Goal: Task Accomplishment & Management: Manage account settings

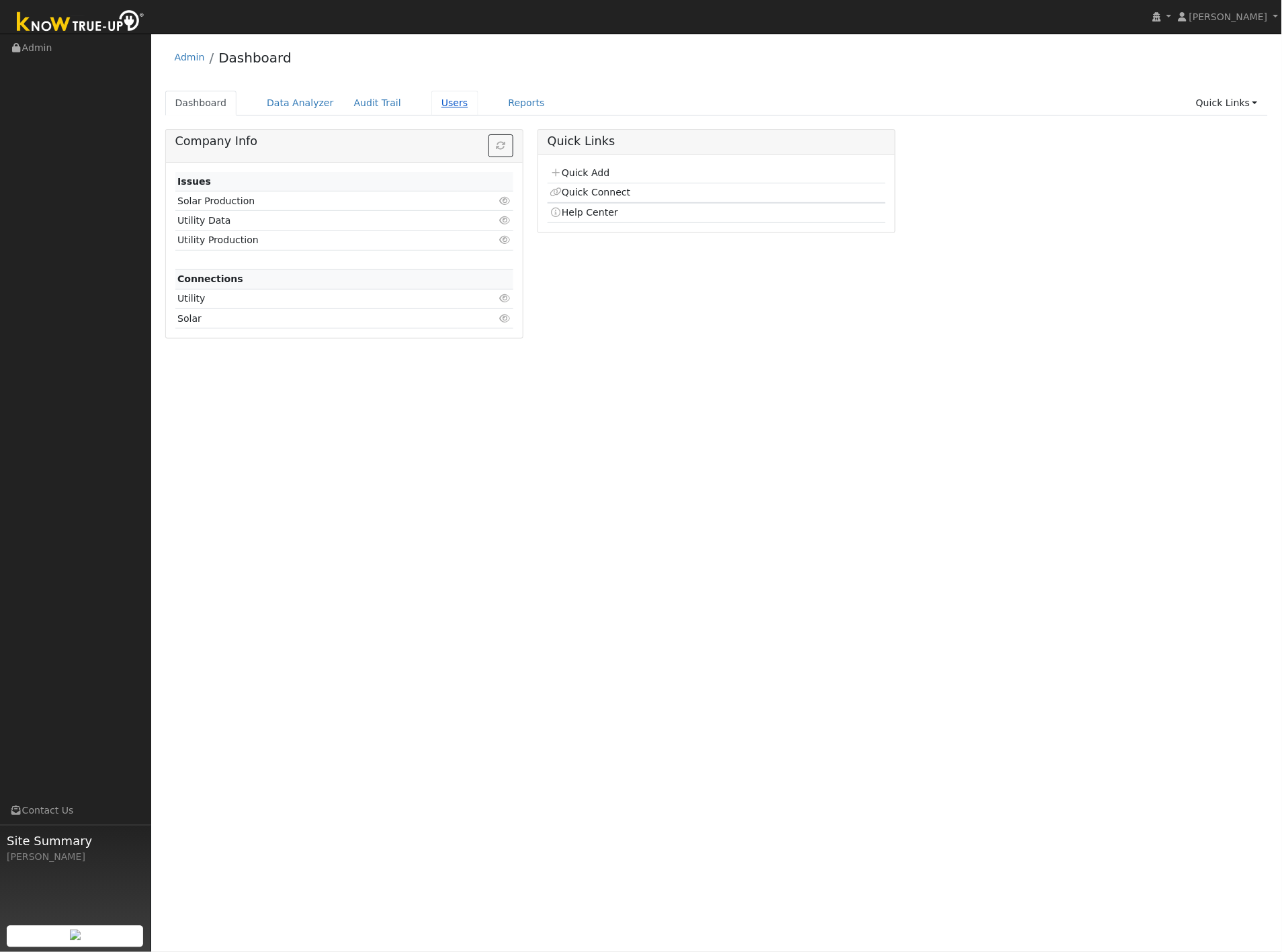
click at [432, 106] on link "Users" at bounding box center [454, 103] width 47 height 25
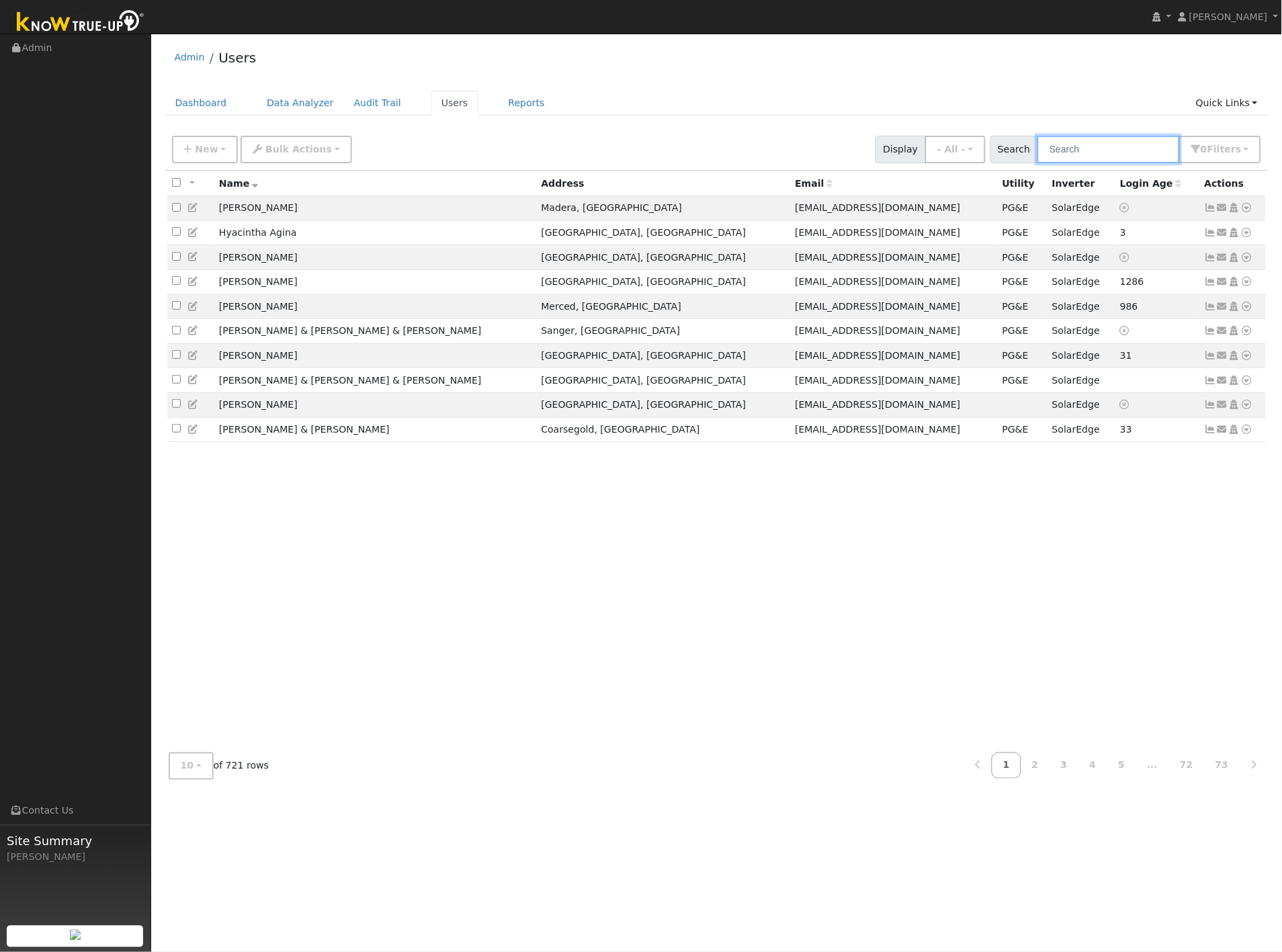
click at [1093, 138] on input "text" at bounding box center [1108, 150] width 142 height 28
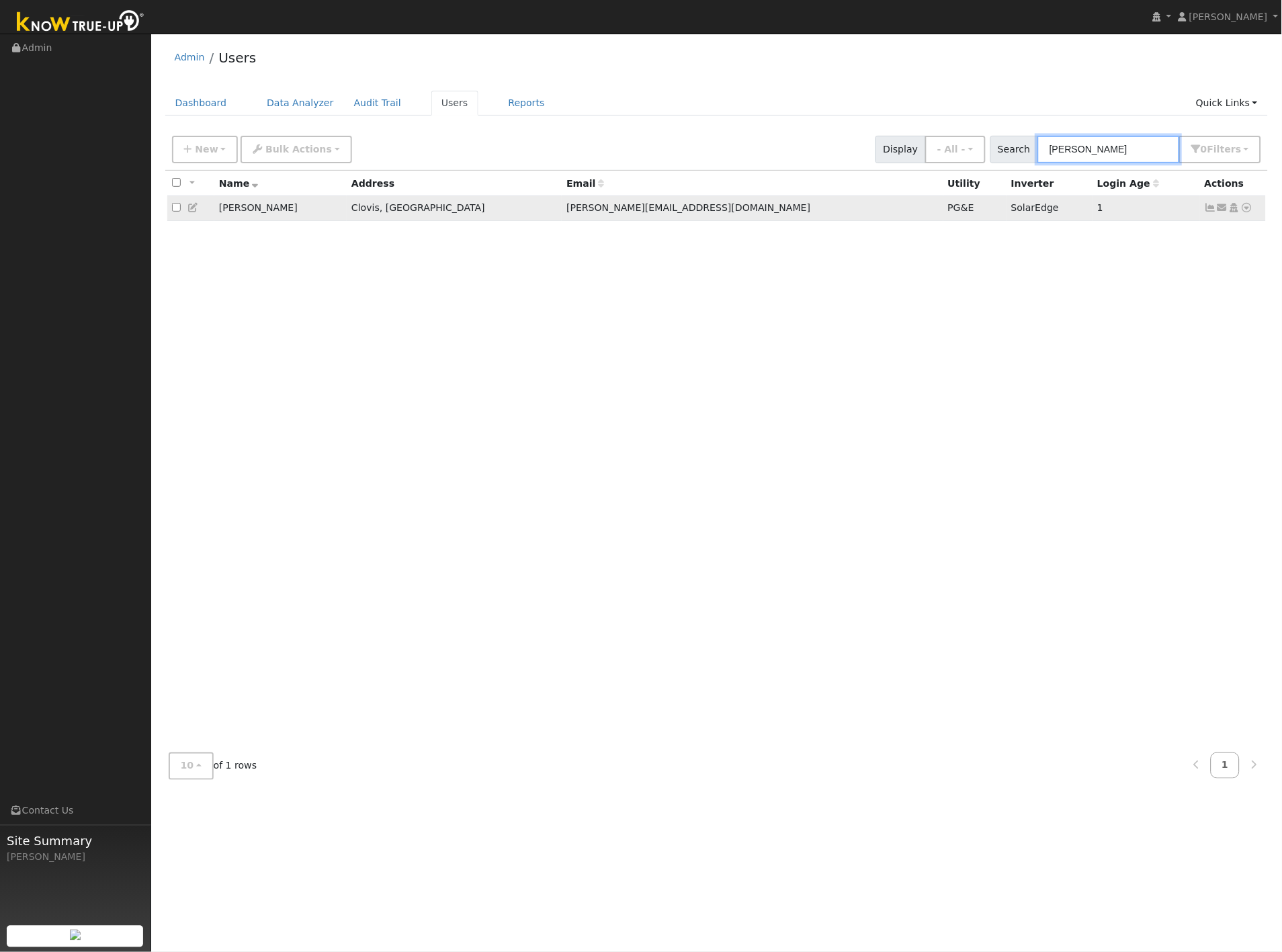
type input "motsch"
click at [190, 206] on icon at bounding box center [193, 207] width 12 height 9
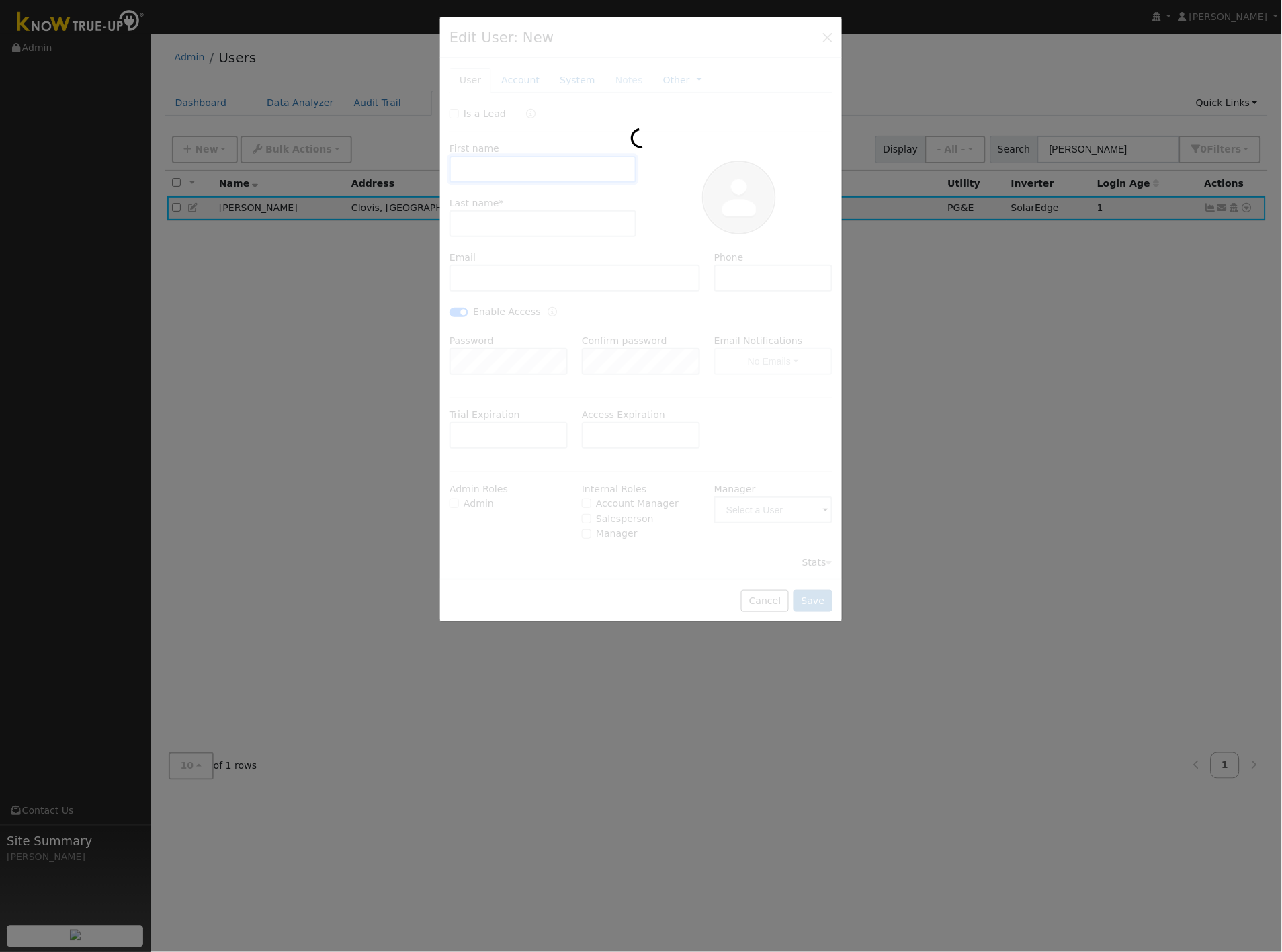
type input "Ken"
type input "Motschiedler"
type input "Ken@barkendevcon.com"
type input "5597088876"
checkbox input "true"
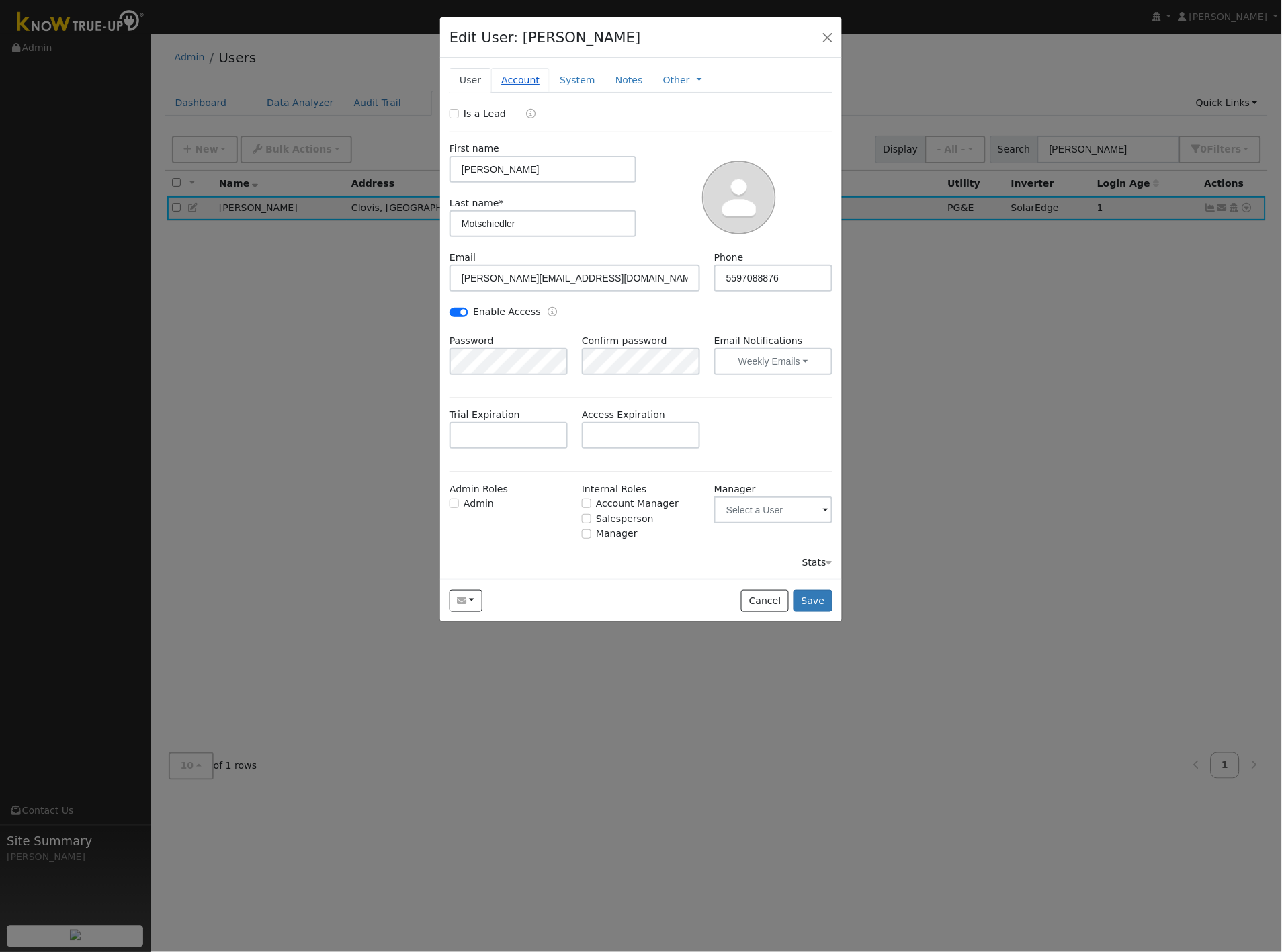
click at [523, 81] on link "Account" at bounding box center [520, 80] width 58 height 25
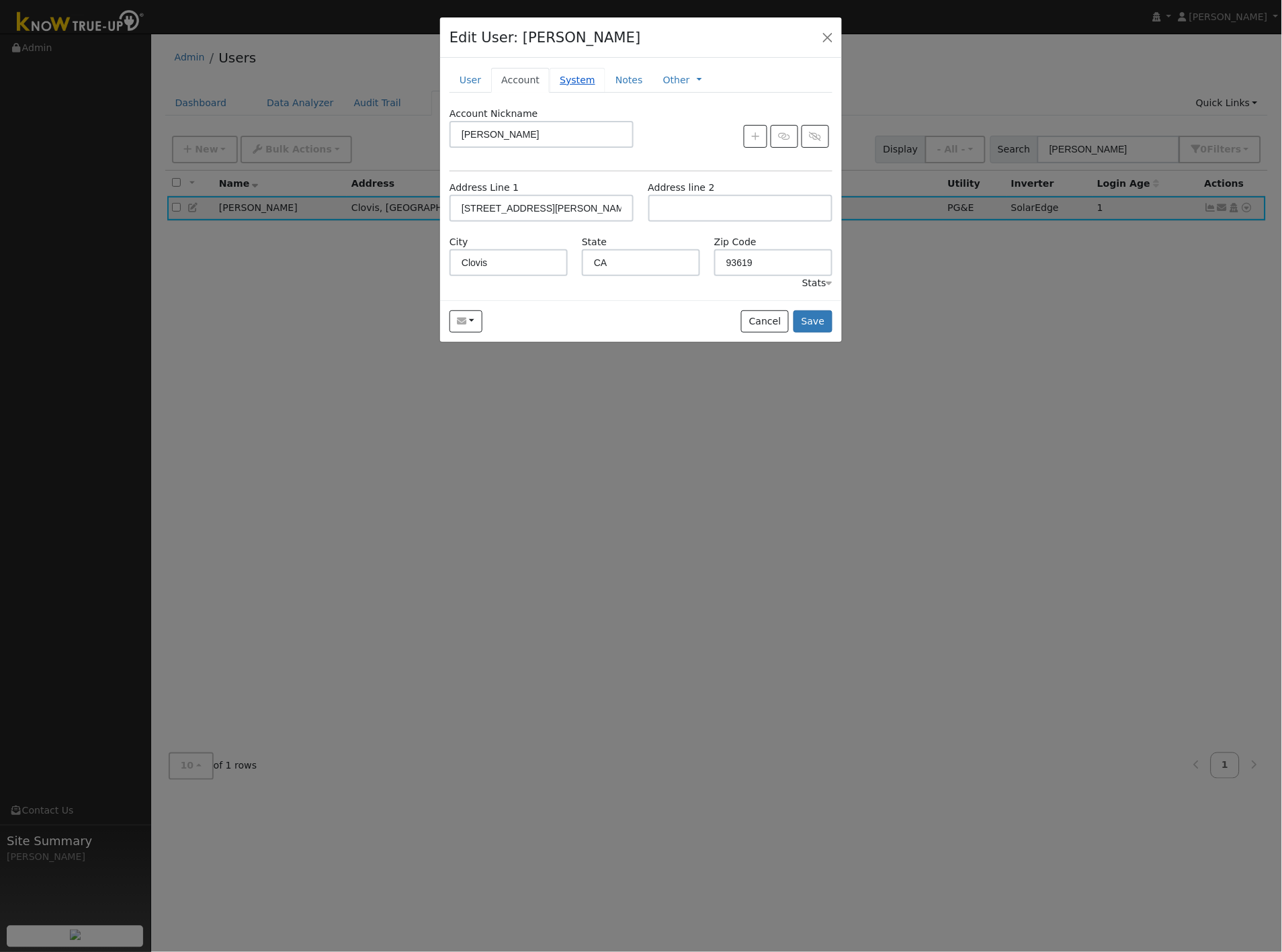
click at [567, 74] on link "System" at bounding box center [577, 80] width 56 height 25
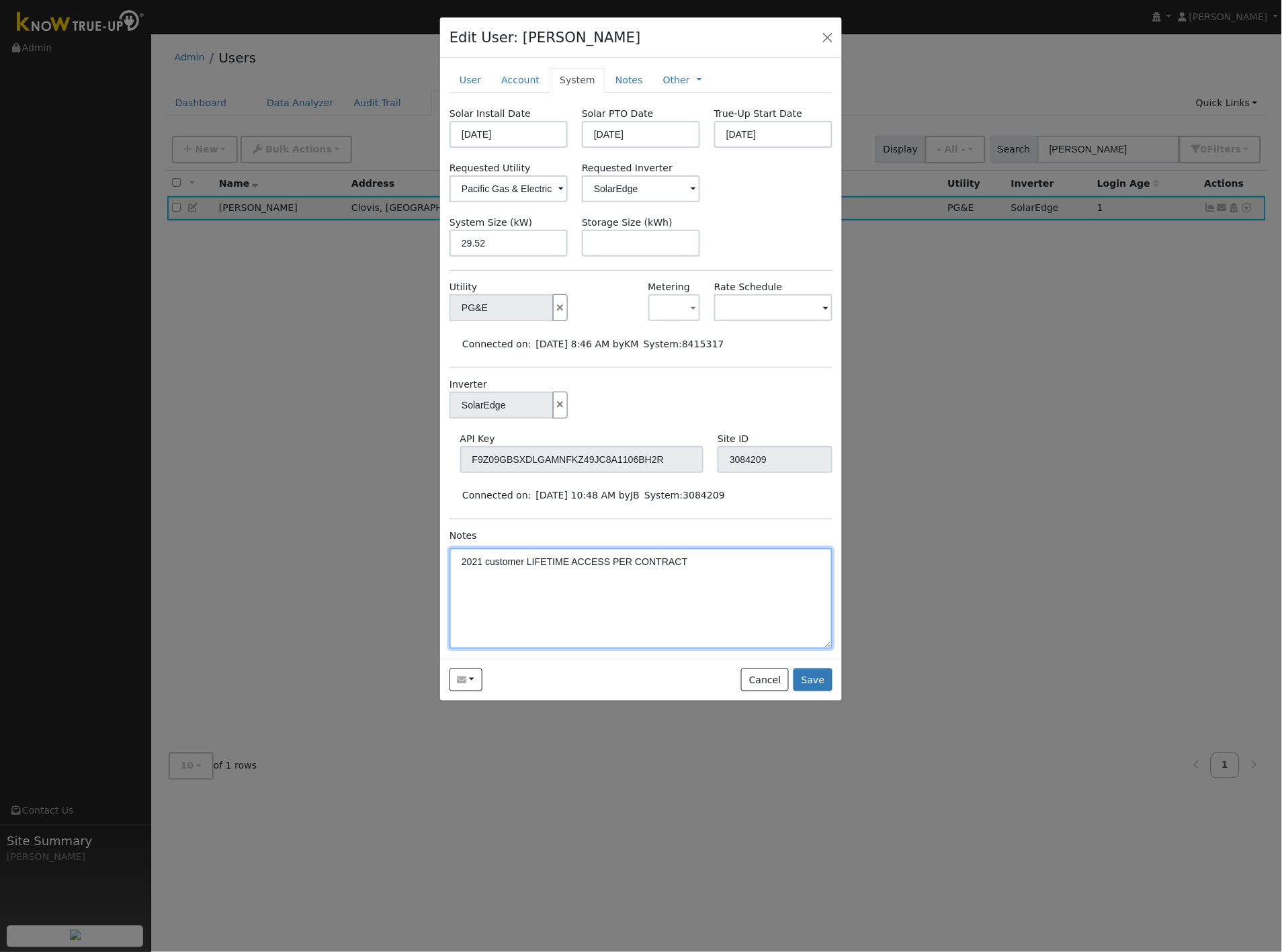
click at [693, 560] on textarea "2021 customer LIFETIME ACCESS PER CONTRACT" at bounding box center [641, 598] width 383 height 101
type textarea "2021 customer LIFETIME ACCESS PER CONTRACT 9/2025 Sold home."
click at [478, 80] on link "User" at bounding box center [470, 80] width 42 height 25
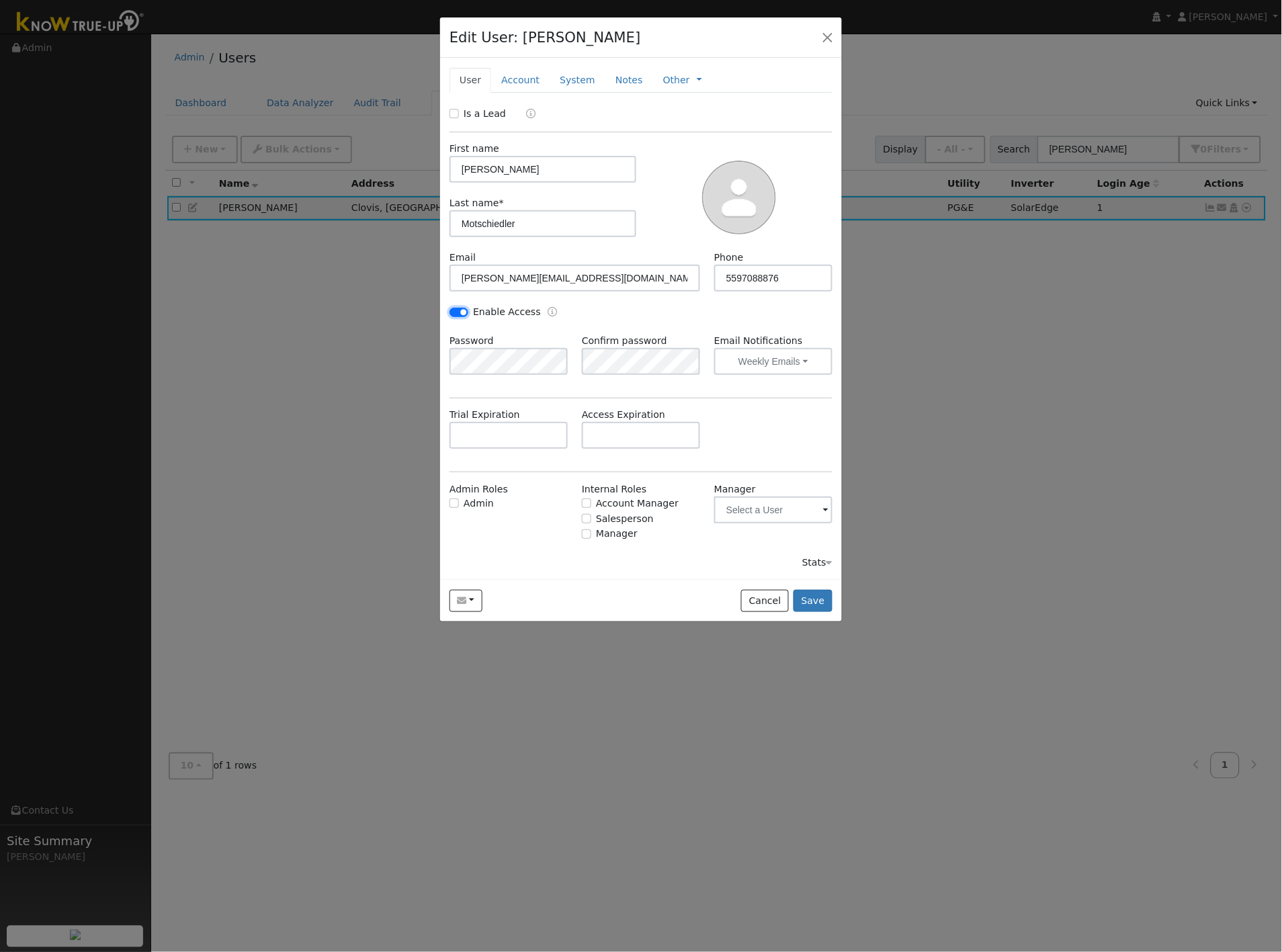
click at [455, 311] on input "Enable Access" at bounding box center [458, 312] width 19 height 9
checkbox input "false"
click at [811, 603] on button "Save" at bounding box center [813, 602] width 39 height 23
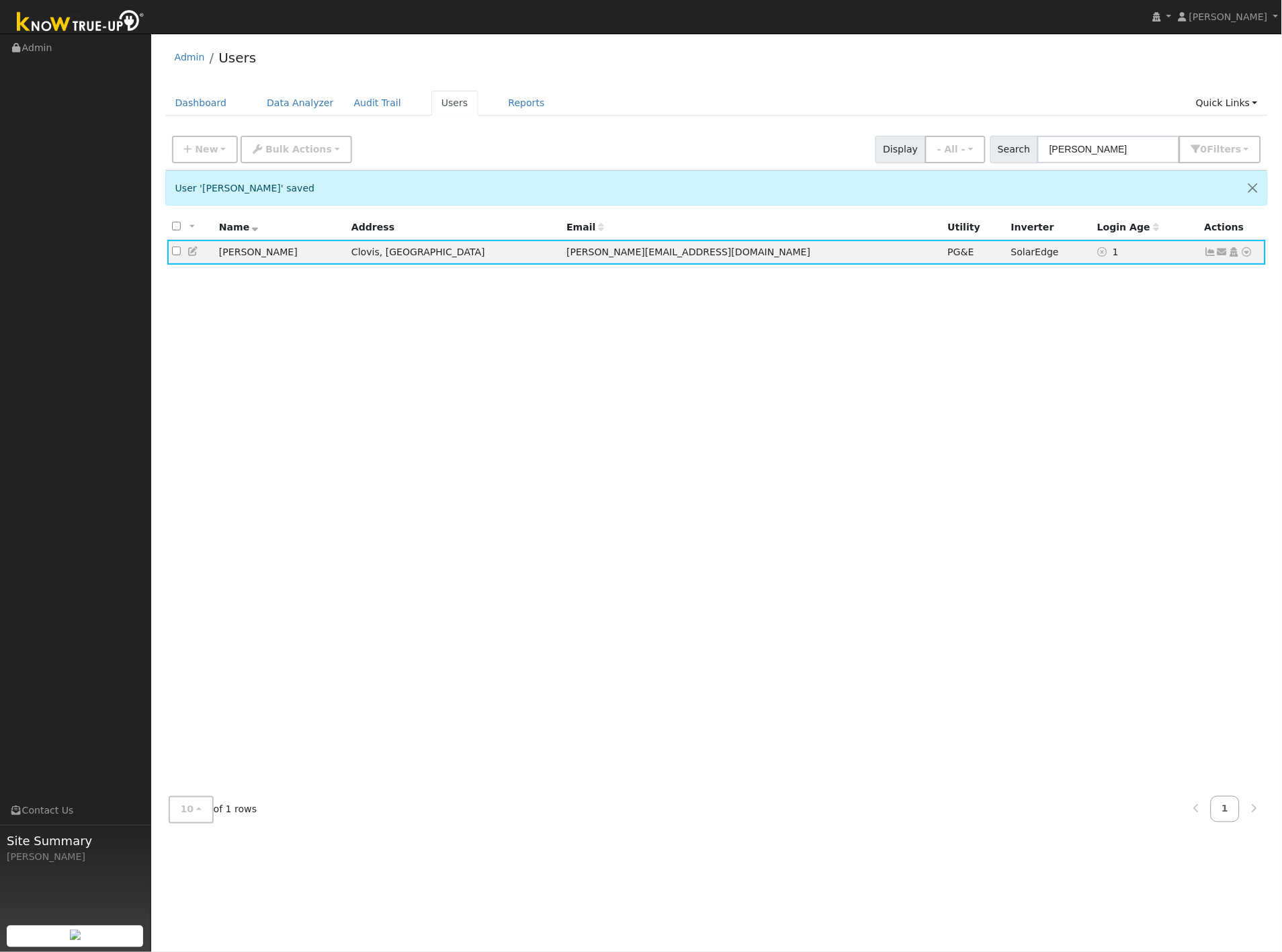
drag, startPoint x: 723, startPoint y: 467, endPoint x: 696, endPoint y: 452, distance: 30.9
click at [714, 461] on div "All None All on page None on page Name Address Email Utility Inverter Login Age…" at bounding box center [717, 501] width 1104 height 571
click at [238, 300] on div "All None All on page None on page Name Address Email Utility Inverter Login Age…" at bounding box center [717, 501] width 1104 height 571
click at [196, 252] on icon at bounding box center [193, 250] width 12 height 9
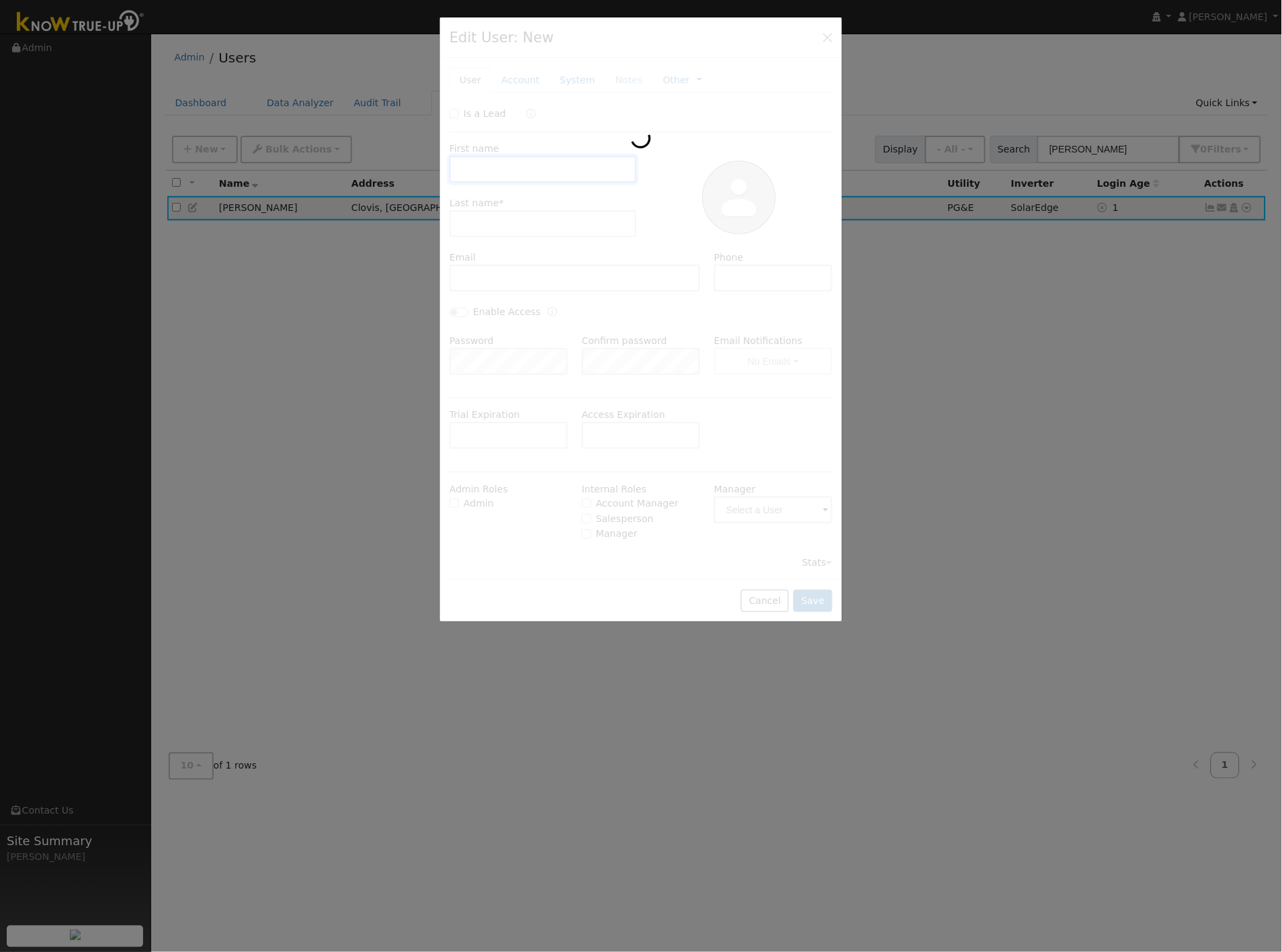
type input "Ken"
type input "Motschiedler"
type input "Ken@barkendevcon.com"
type input "5597088876"
type input "Pacific Gas & Electric"
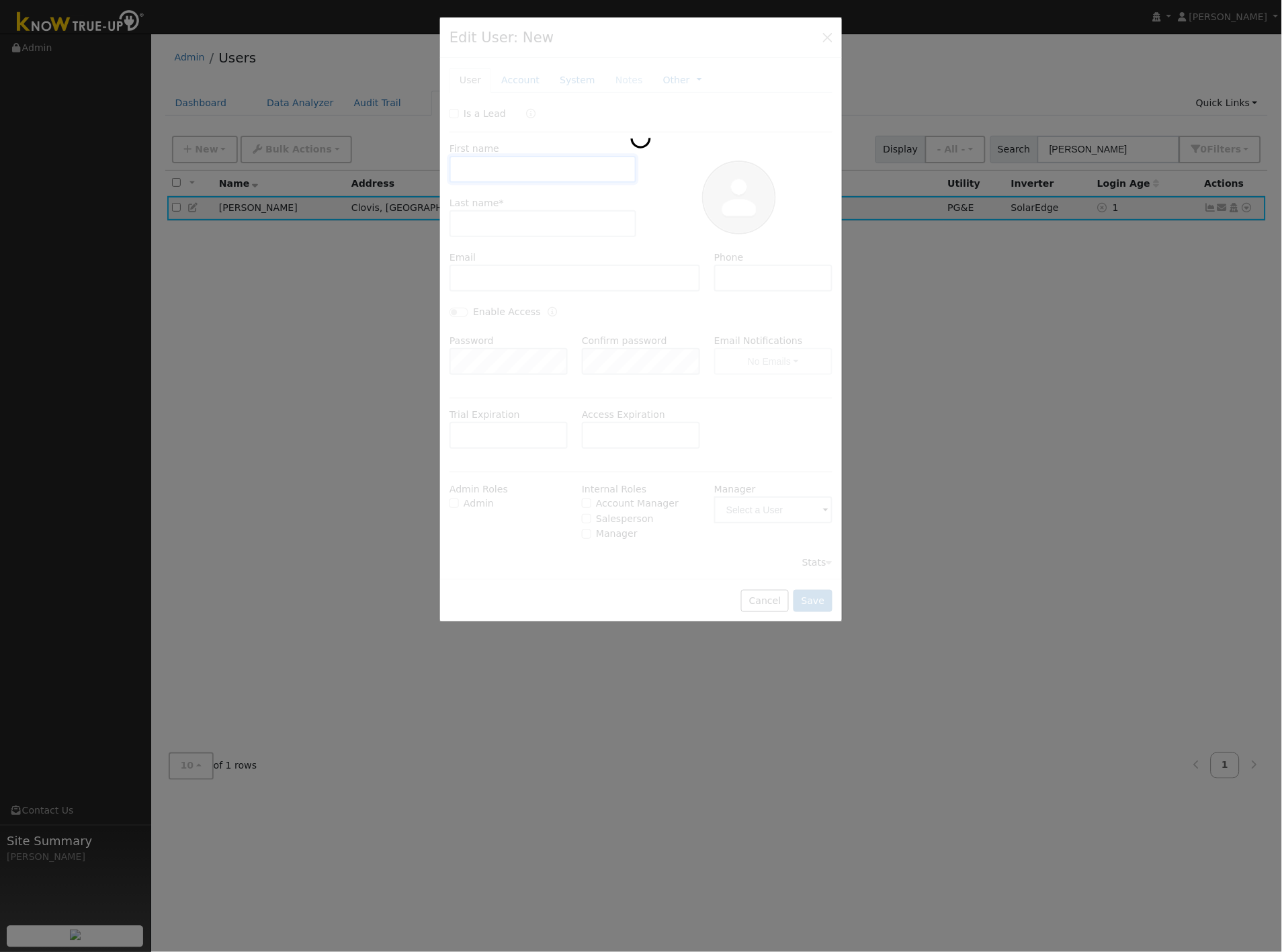
type input "SolarEdge"
type input "29.52"
type textarea "2021 customer LIFETIME ACCESS PER CONTRACT 9/2025 Sold home."
type input "PG&E"
type input "SolarEdge"
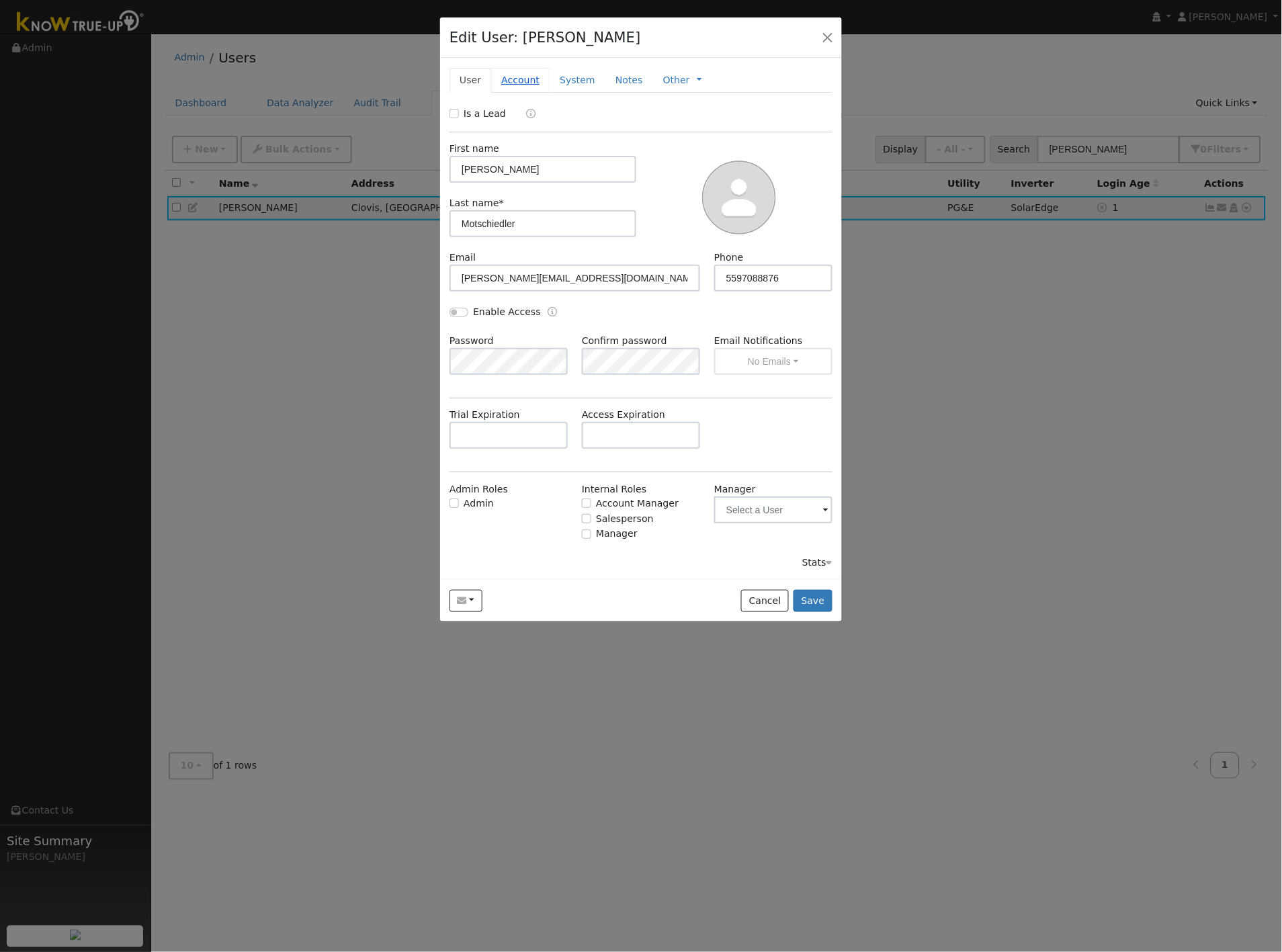
click at [522, 77] on link "Account" at bounding box center [520, 80] width 58 height 25
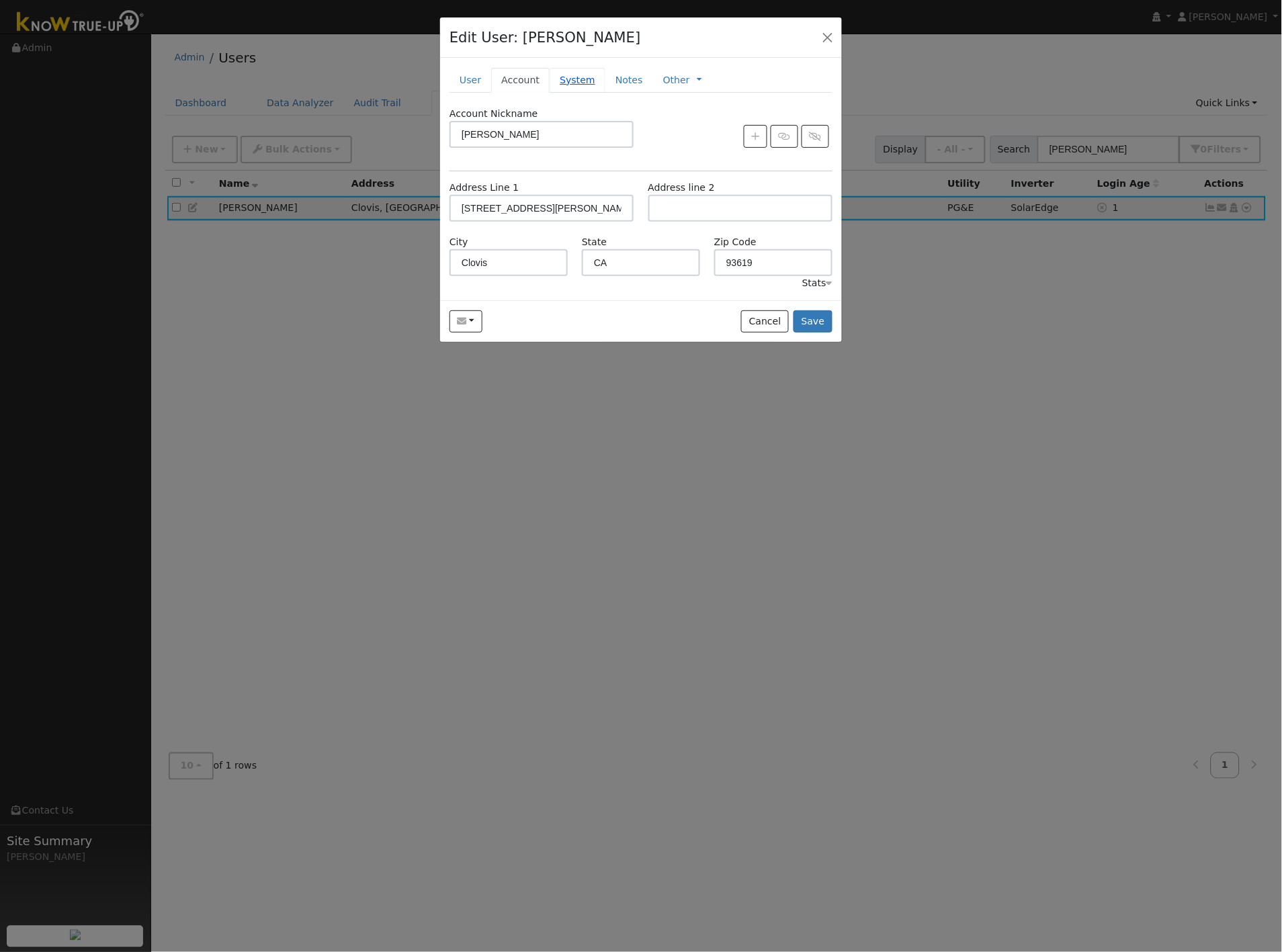
click at [581, 76] on link "System" at bounding box center [577, 80] width 56 height 25
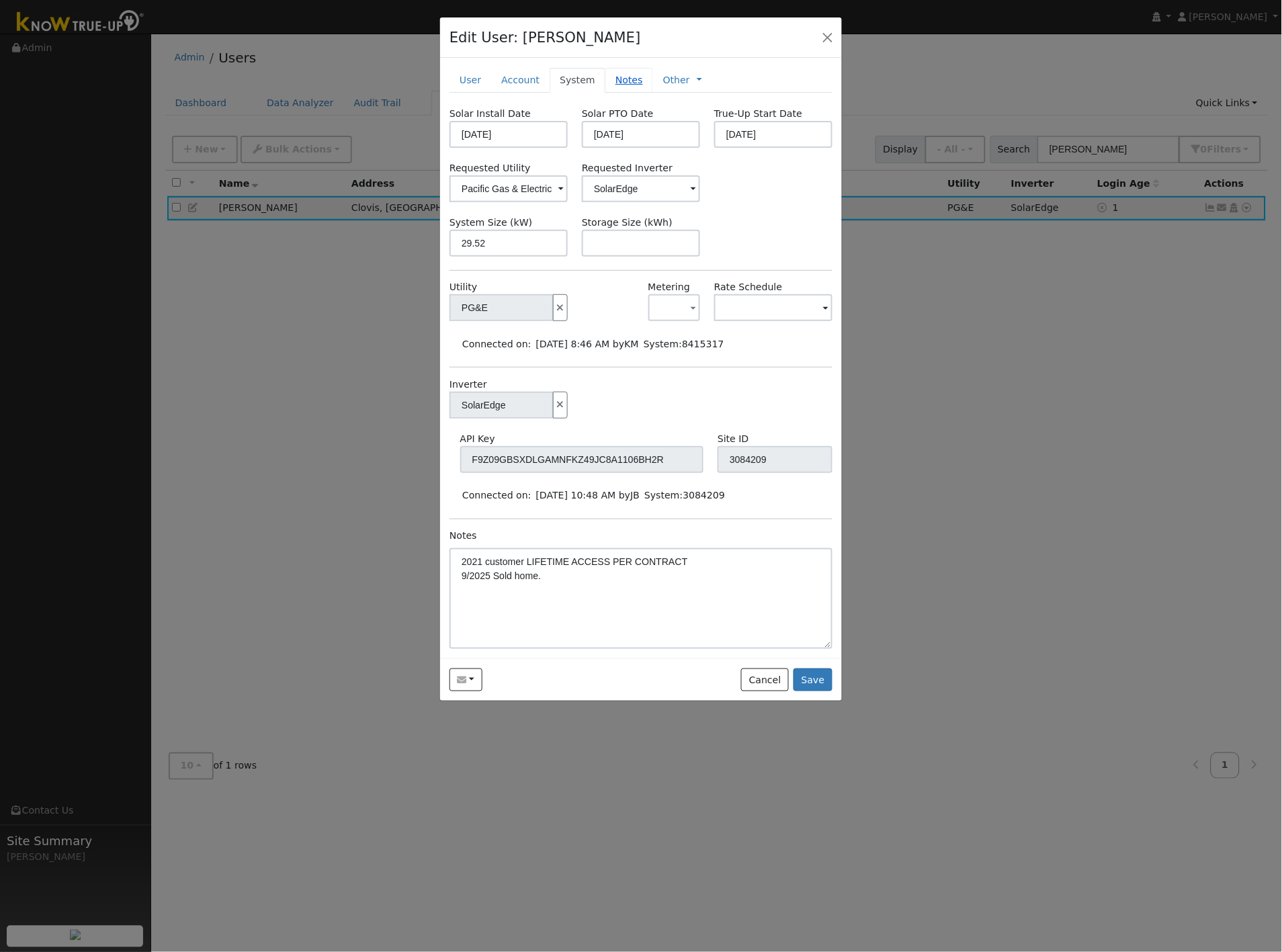
click at [621, 79] on link "Notes" at bounding box center [629, 80] width 47 height 25
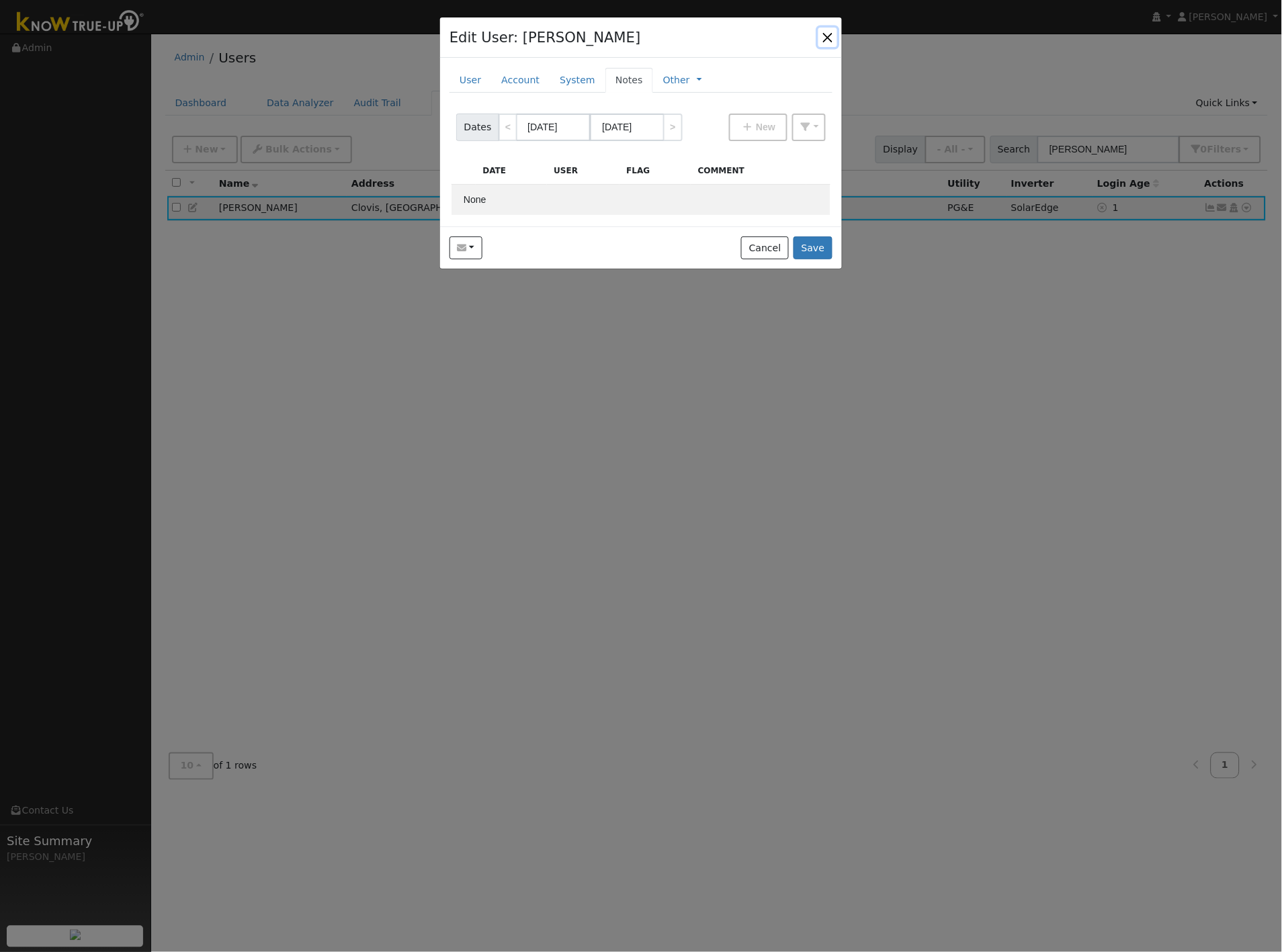
click at [825, 35] on button "button" at bounding box center [828, 37] width 19 height 19
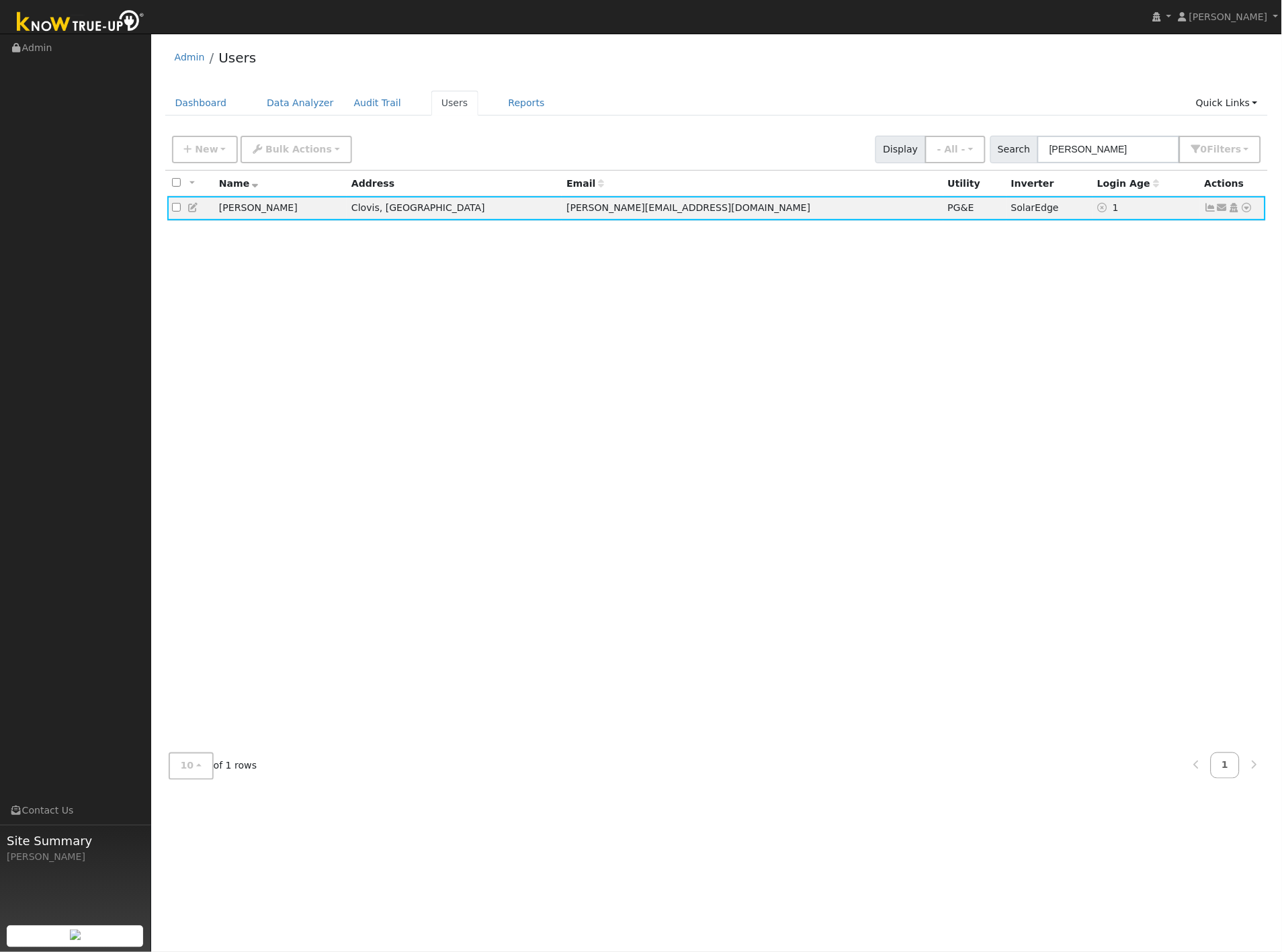
click at [800, 78] on div "Admin Users" at bounding box center [717, 61] width 1104 height 41
